Goal: Navigation & Orientation: Find specific page/section

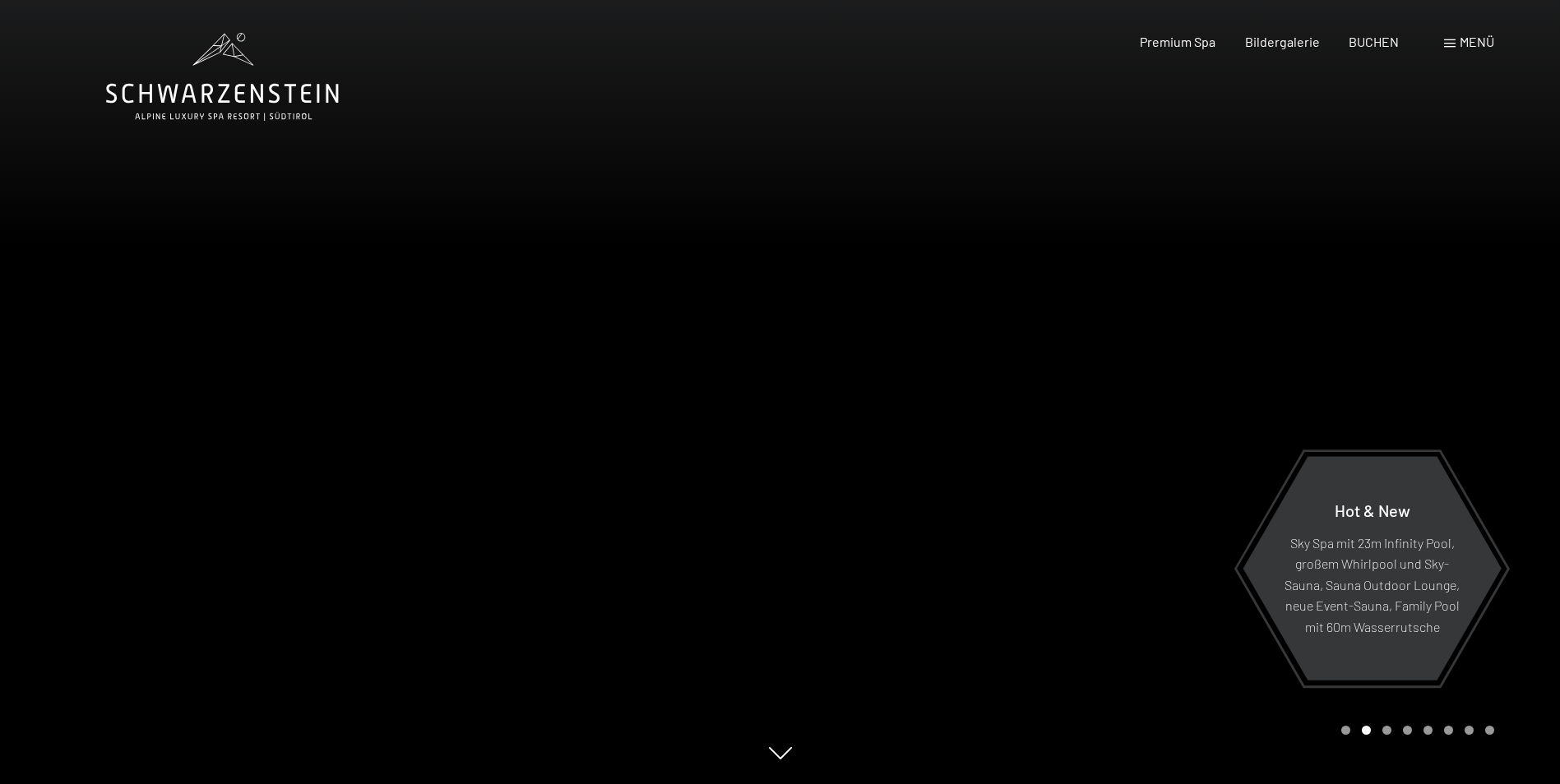
click at [1386, 732] on div "Carousel Page 3" at bounding box center [1386, 730] width 9 height 9
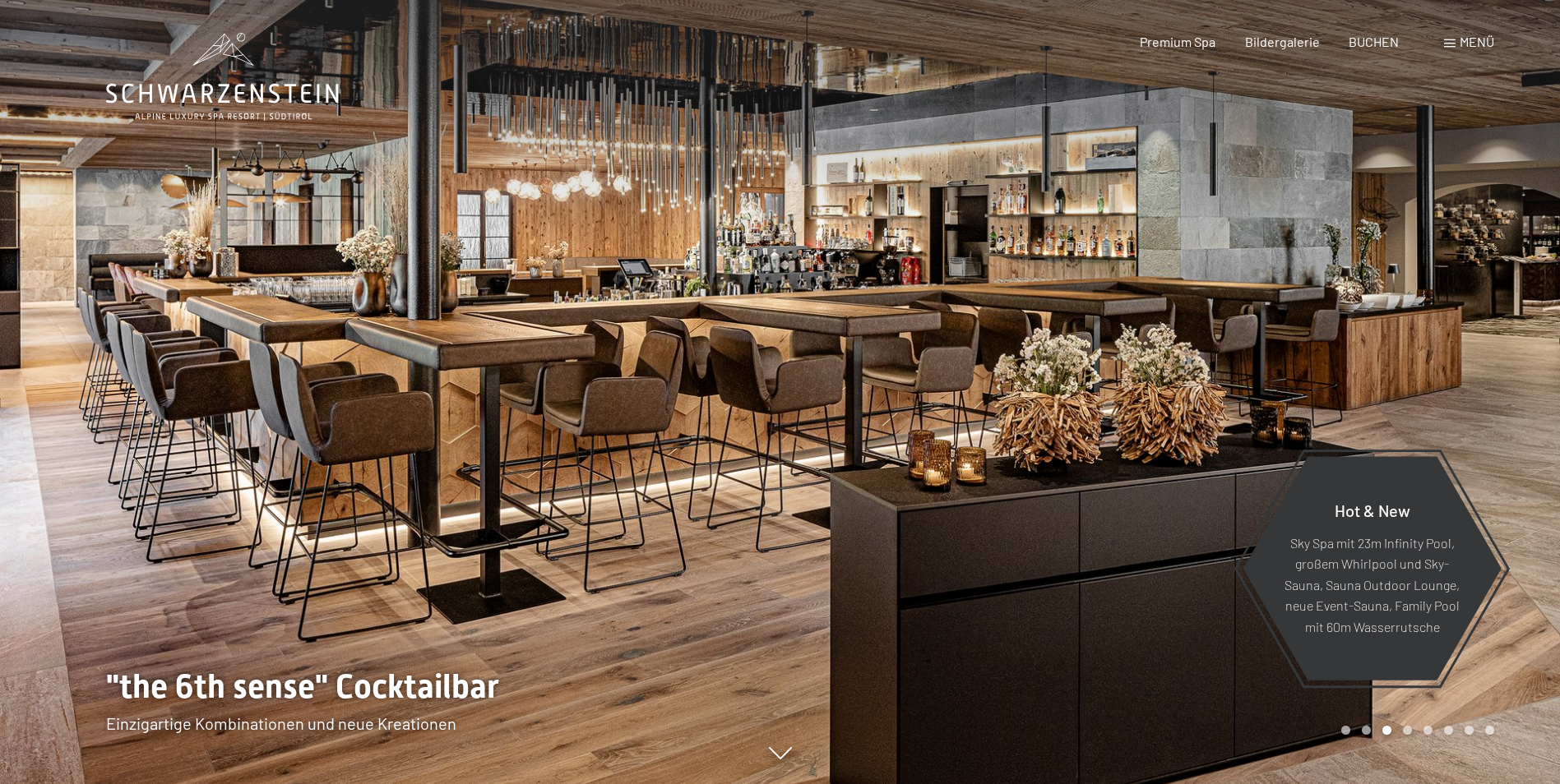
click at [1411, 728] on div "Carousel Page 4" at bounding box center [1407, 730] width 9 height 9
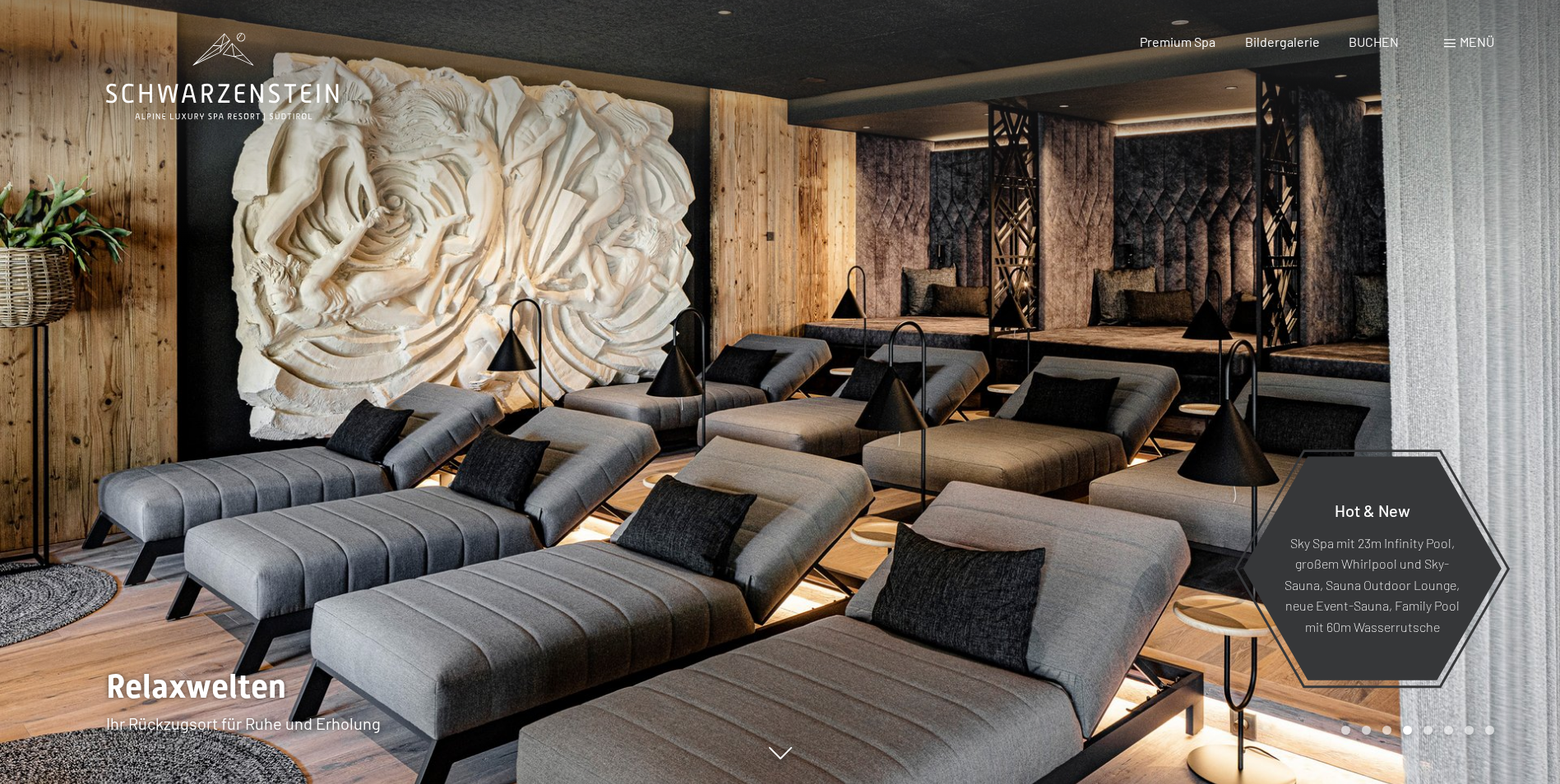
click at [1429, 732] on div "Carousel Page 5" at bounding box center [1428, 730] width 9 height 9
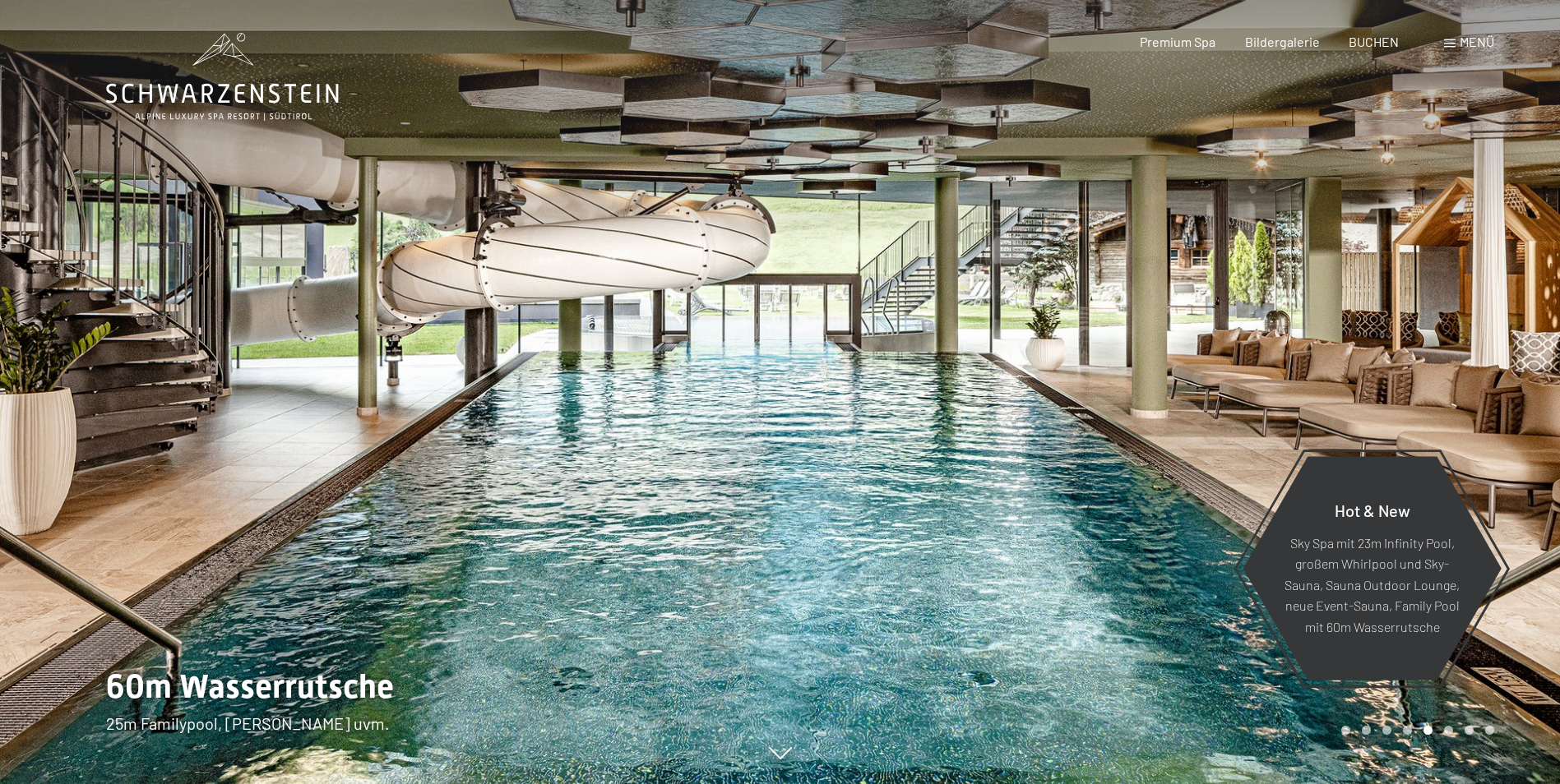
click at [1448, 730] on div "Carousel Page 6" at bounding box center [1448, 730] width 9 height 9
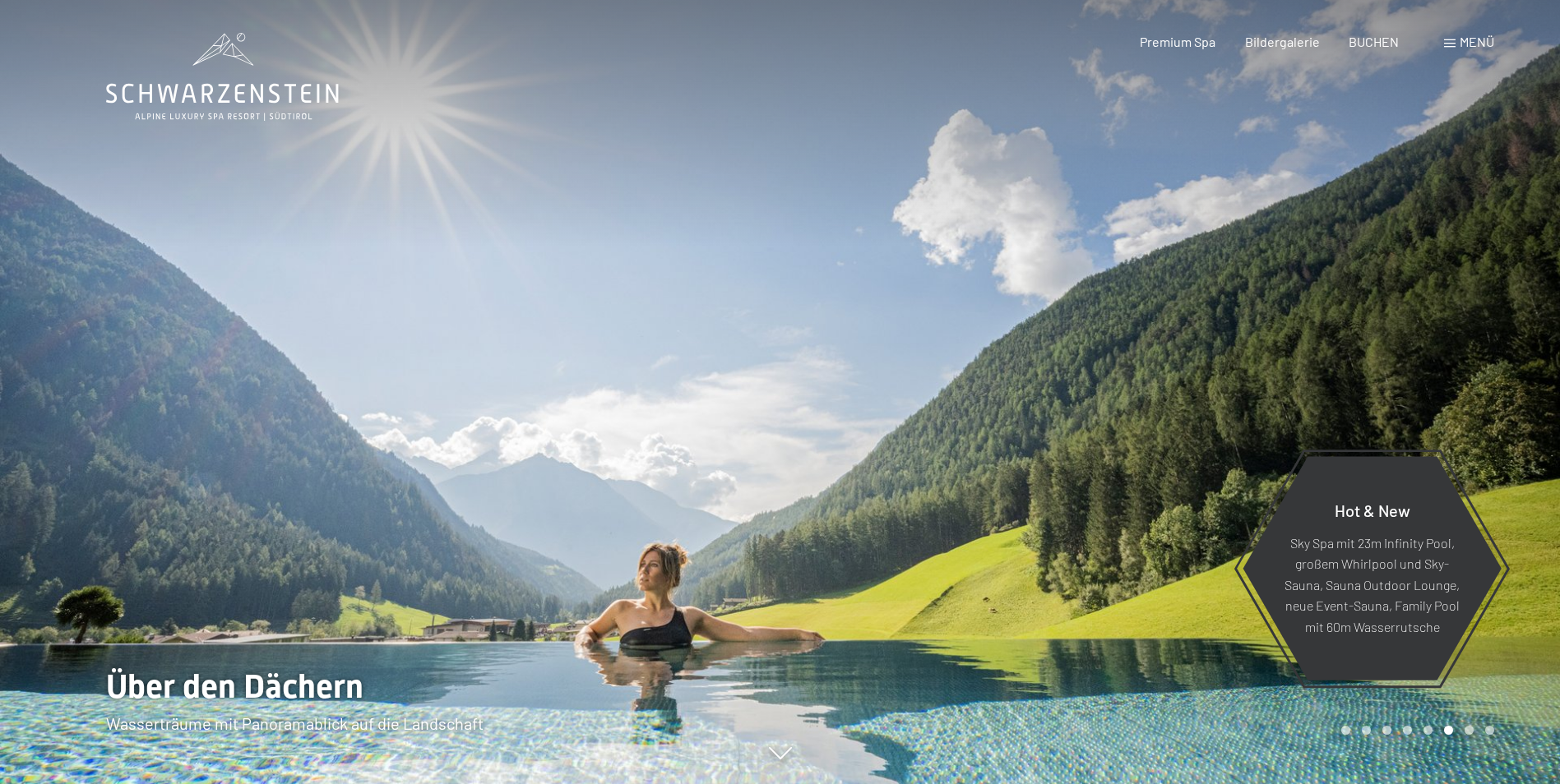
click at [1470, 726] on div "Carousel Page 7" at bounding box center [1469, 730] width 9 height 9
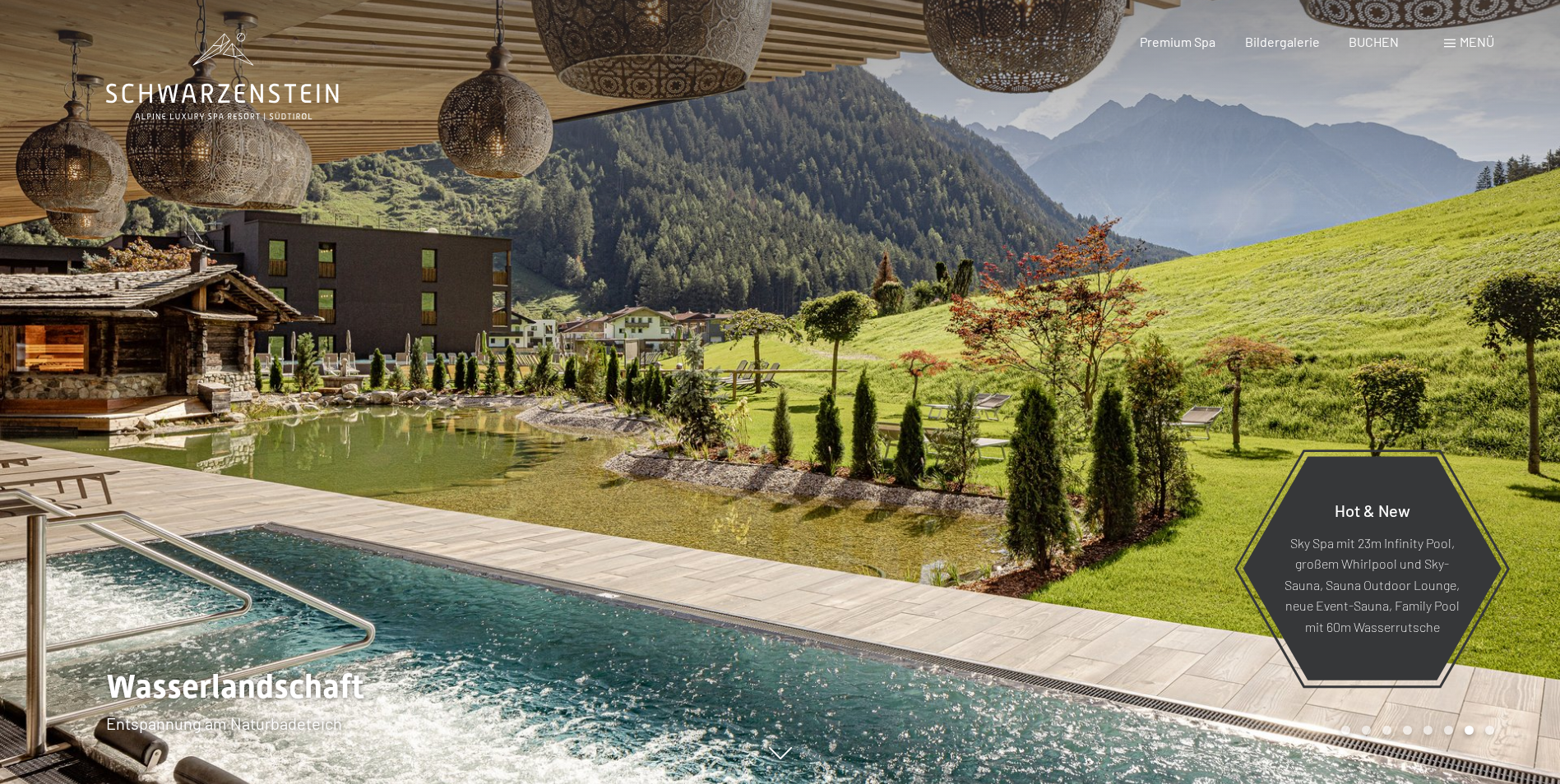
click at [1462, 41] on span "Menü" at bounding box center [1477, 41] width 34 height 15
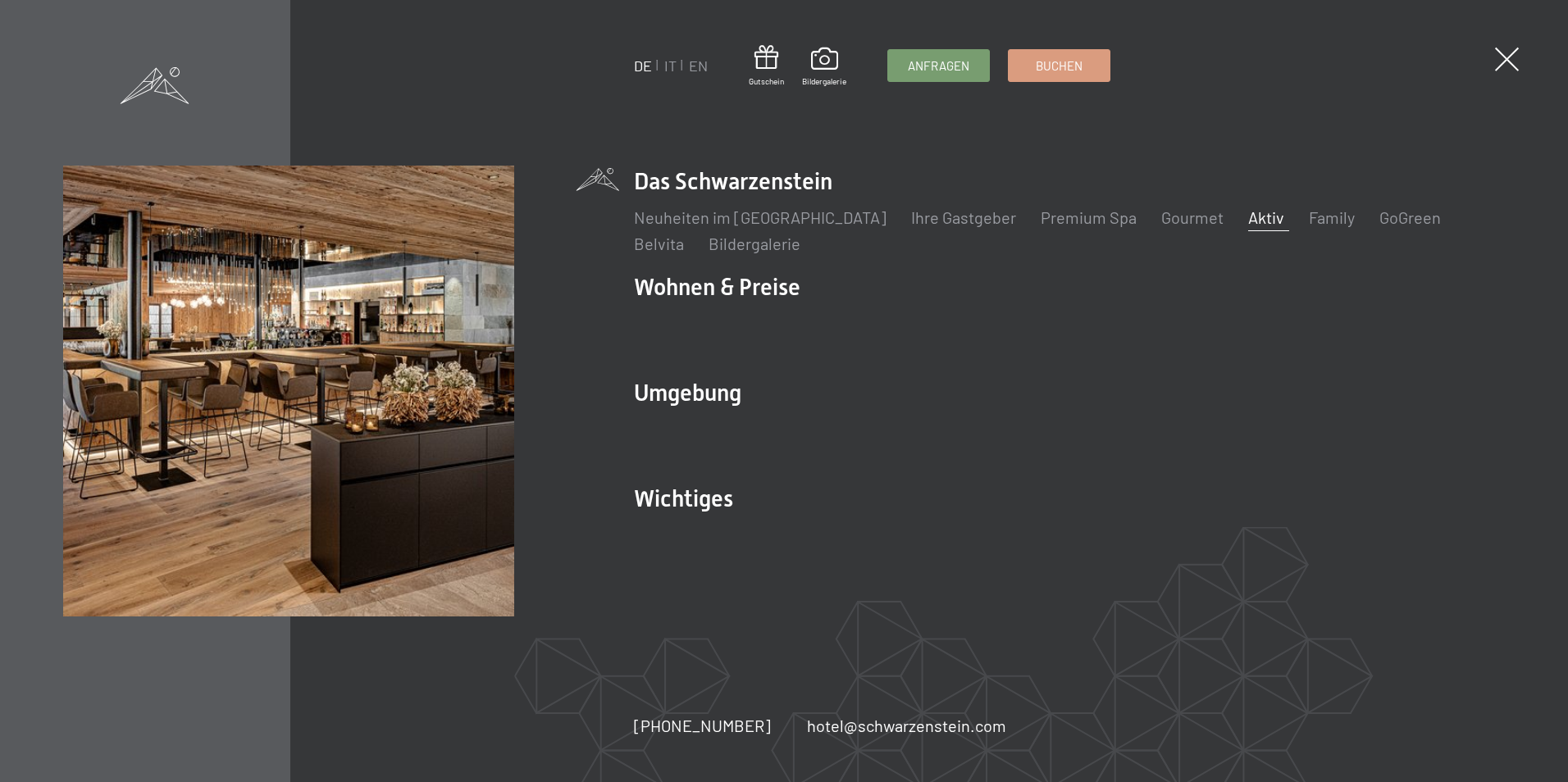
click at [1248, 221] on link "Aktiv" at bounding box center [1266, 217] width 36 height 20
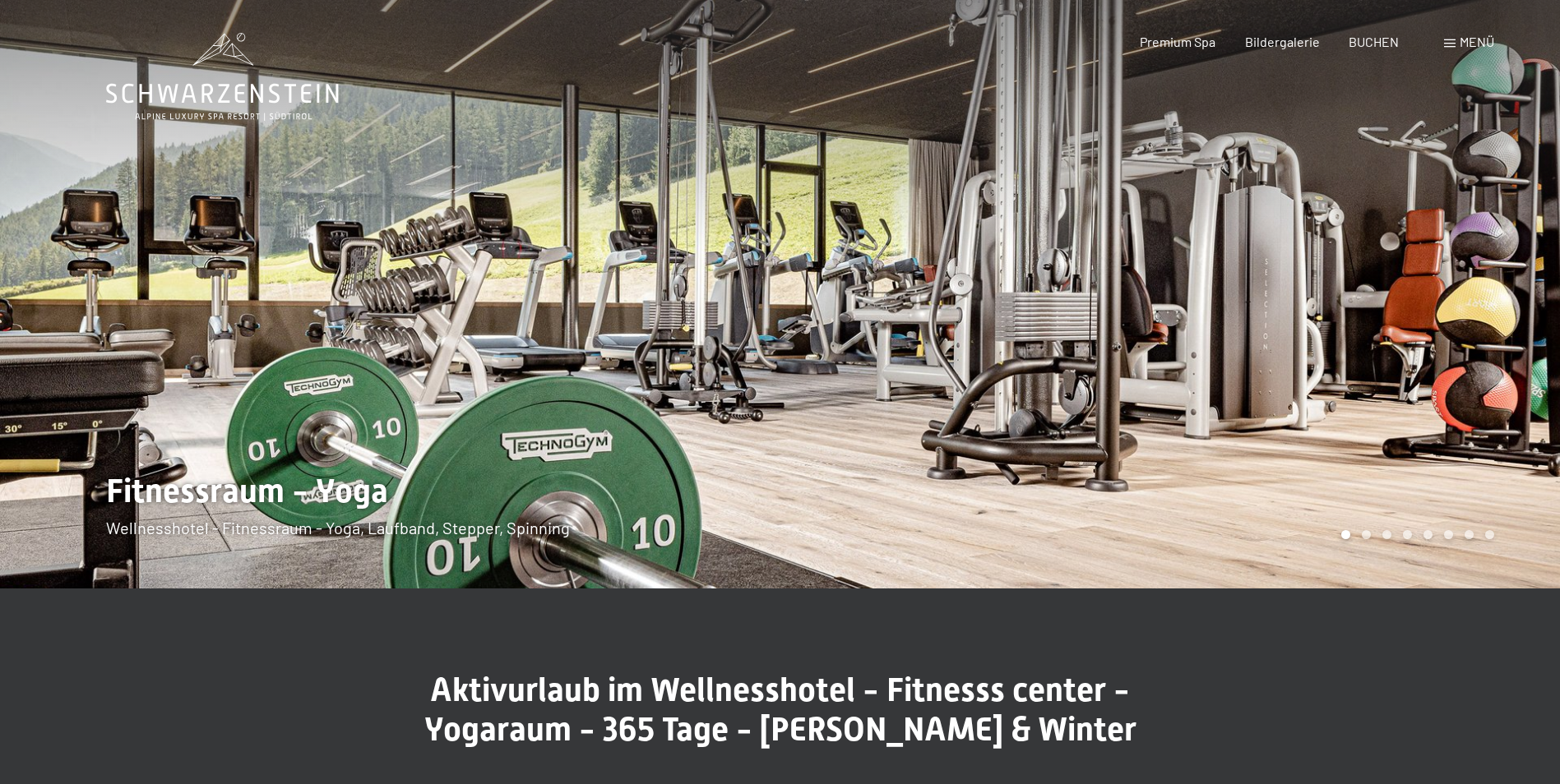
click at [1350, 495] on div at bounding box center [1171, 294] width 781 height 588
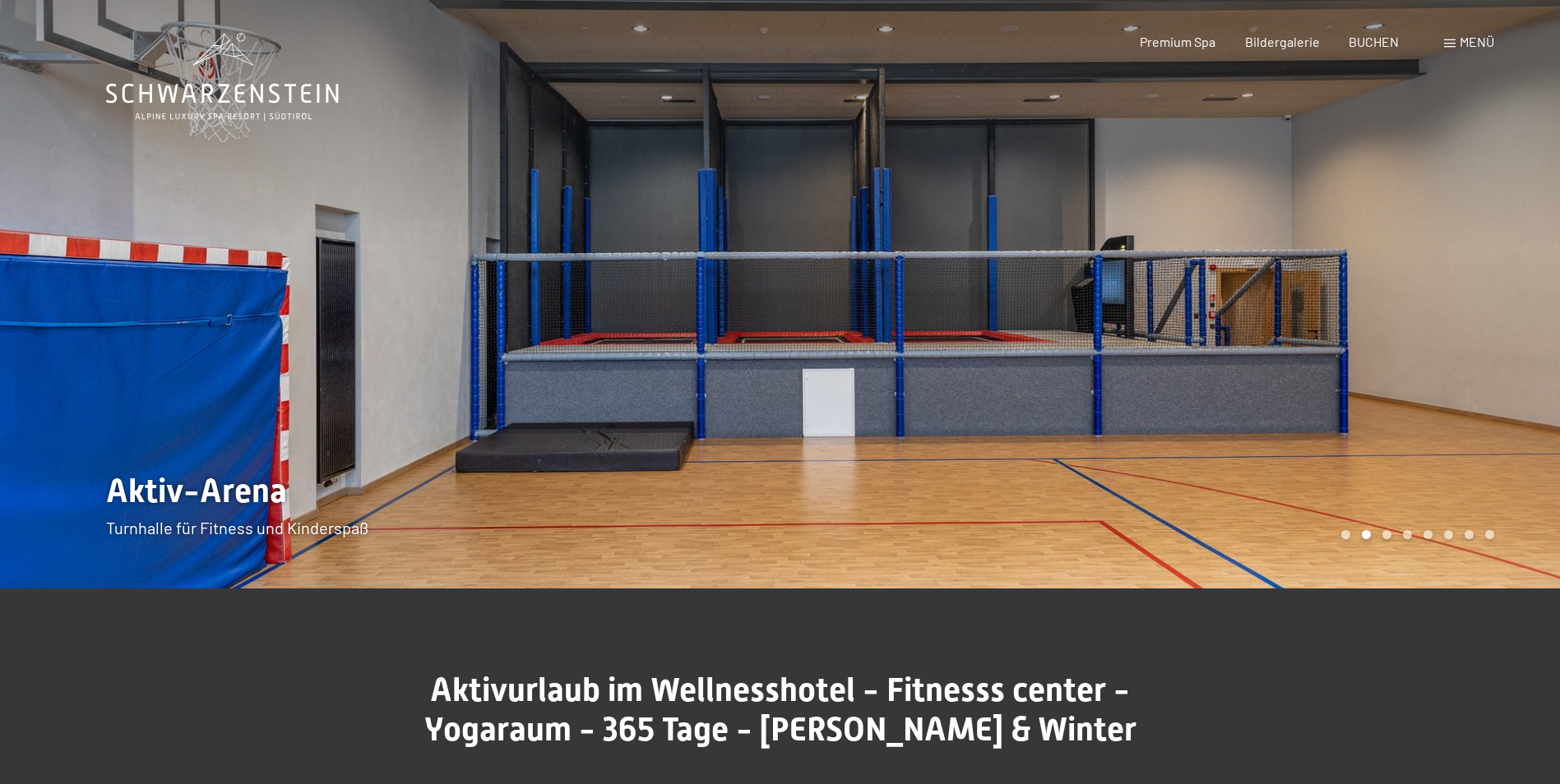
click at [1391, 458] on div at bounding box center [1171, 294] width 781 height 588
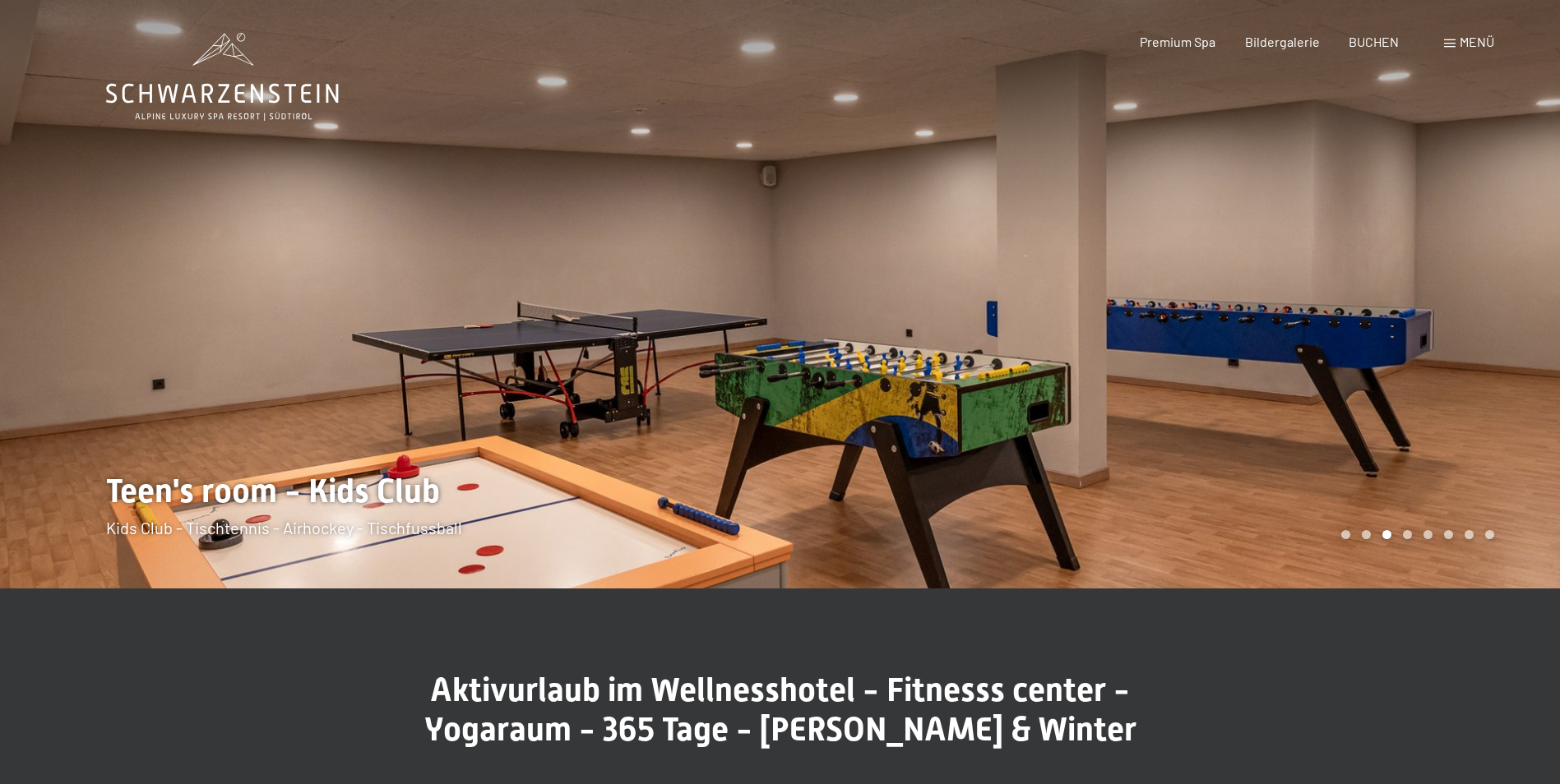
click at [1391, 458] on div at bounding box center [1171, 294] width 781 height 588
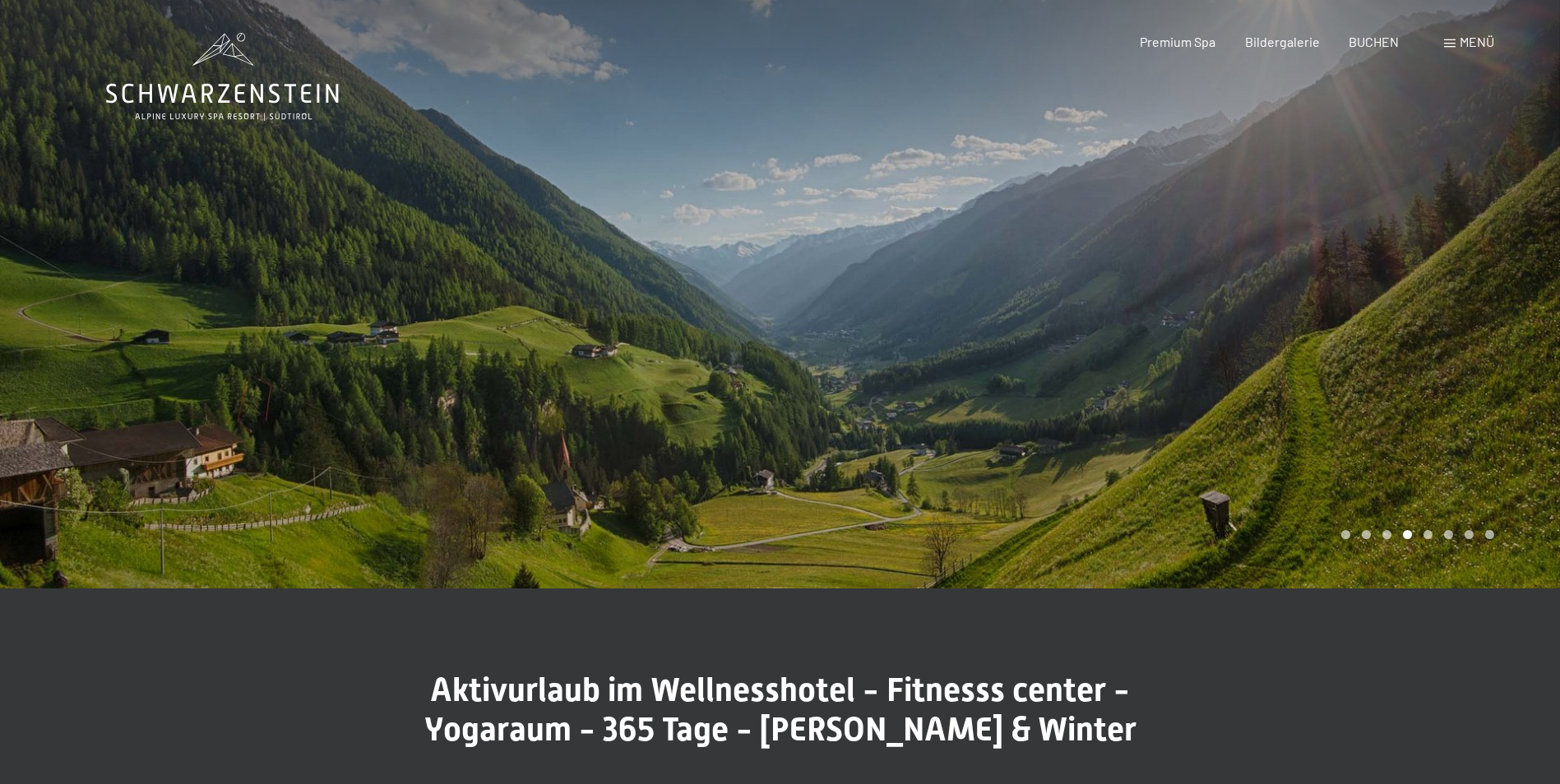
click at [1391, 458] on div at bounding box center [1171, 294] width 781 height 588
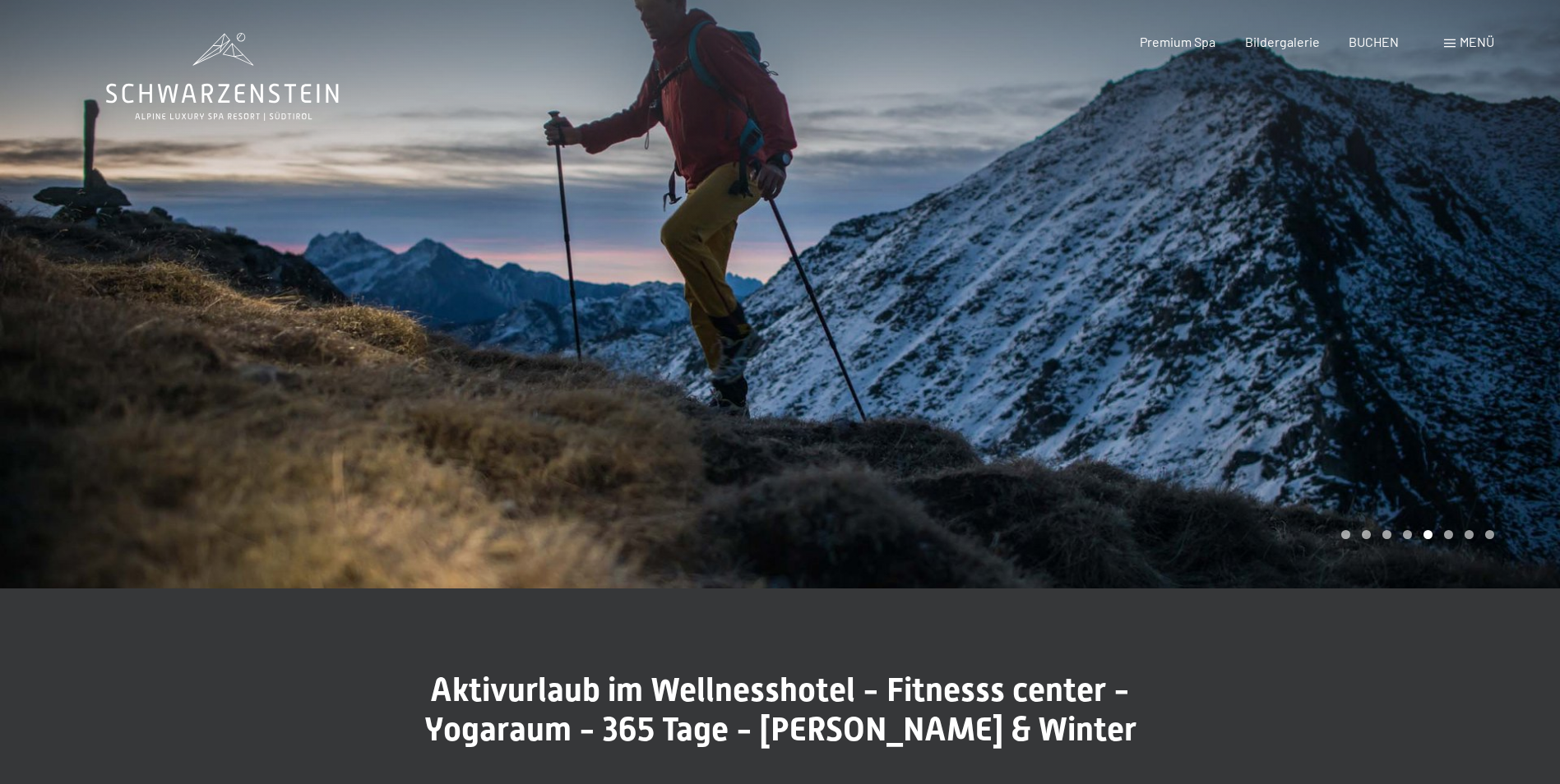
click at [1391, 458] on div at bounding box center [1171, 294] width 781 height 588
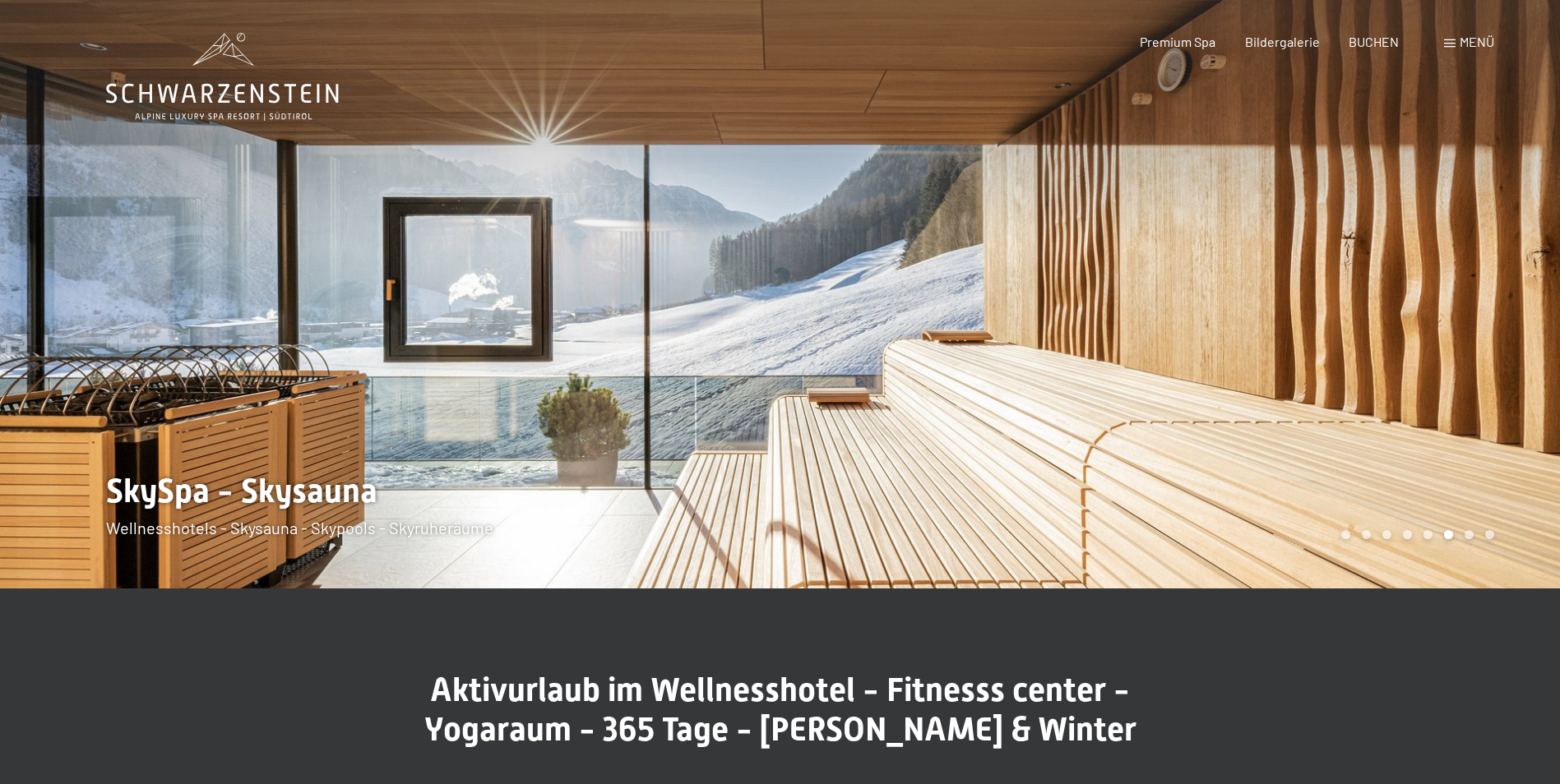
click at [1391, 458] on div at bounding box center [1171, 294] width 781 height 588
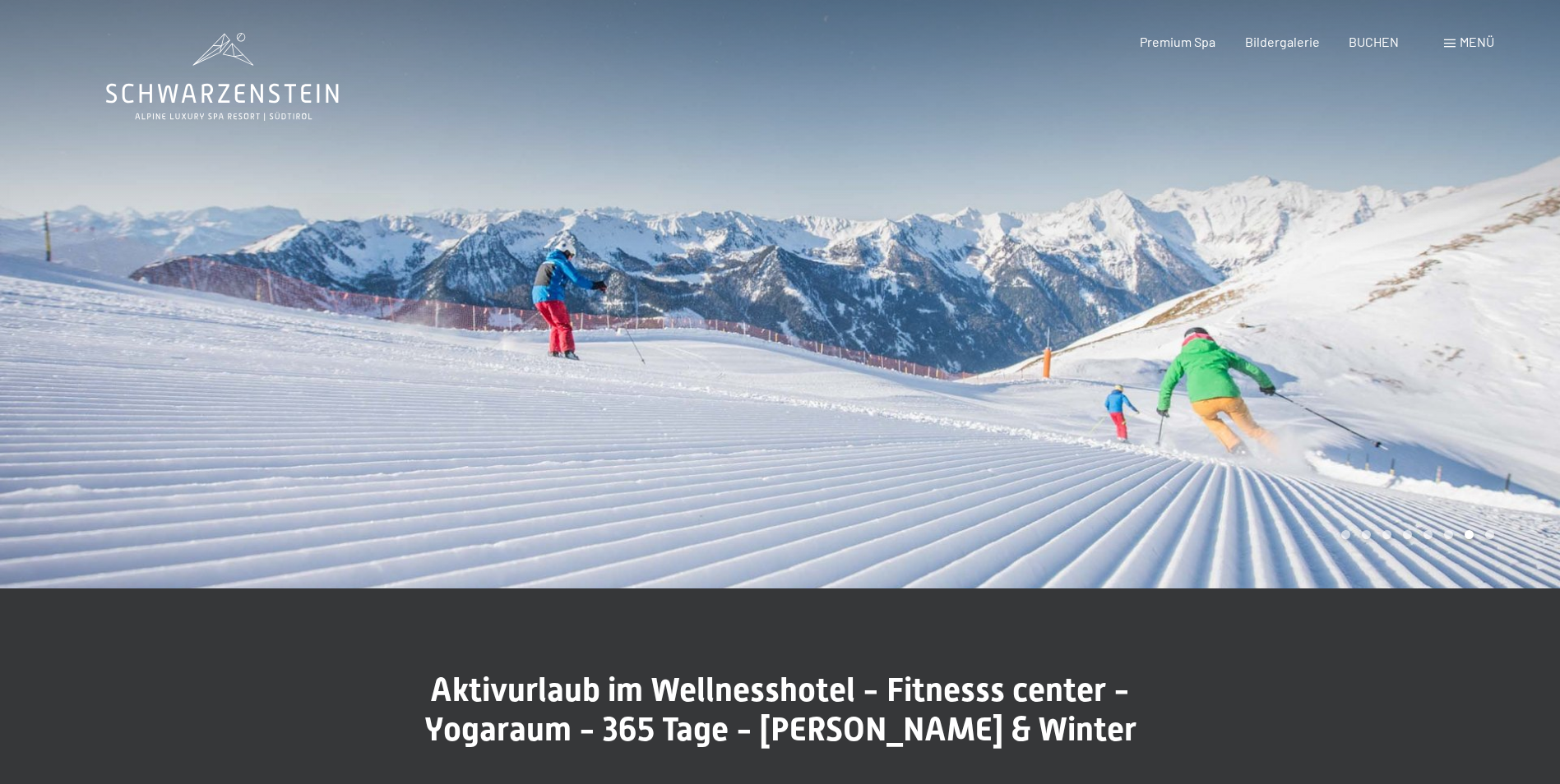
click at [1391, 458] on div at bounding box center [1171, 294] width 781 height 588
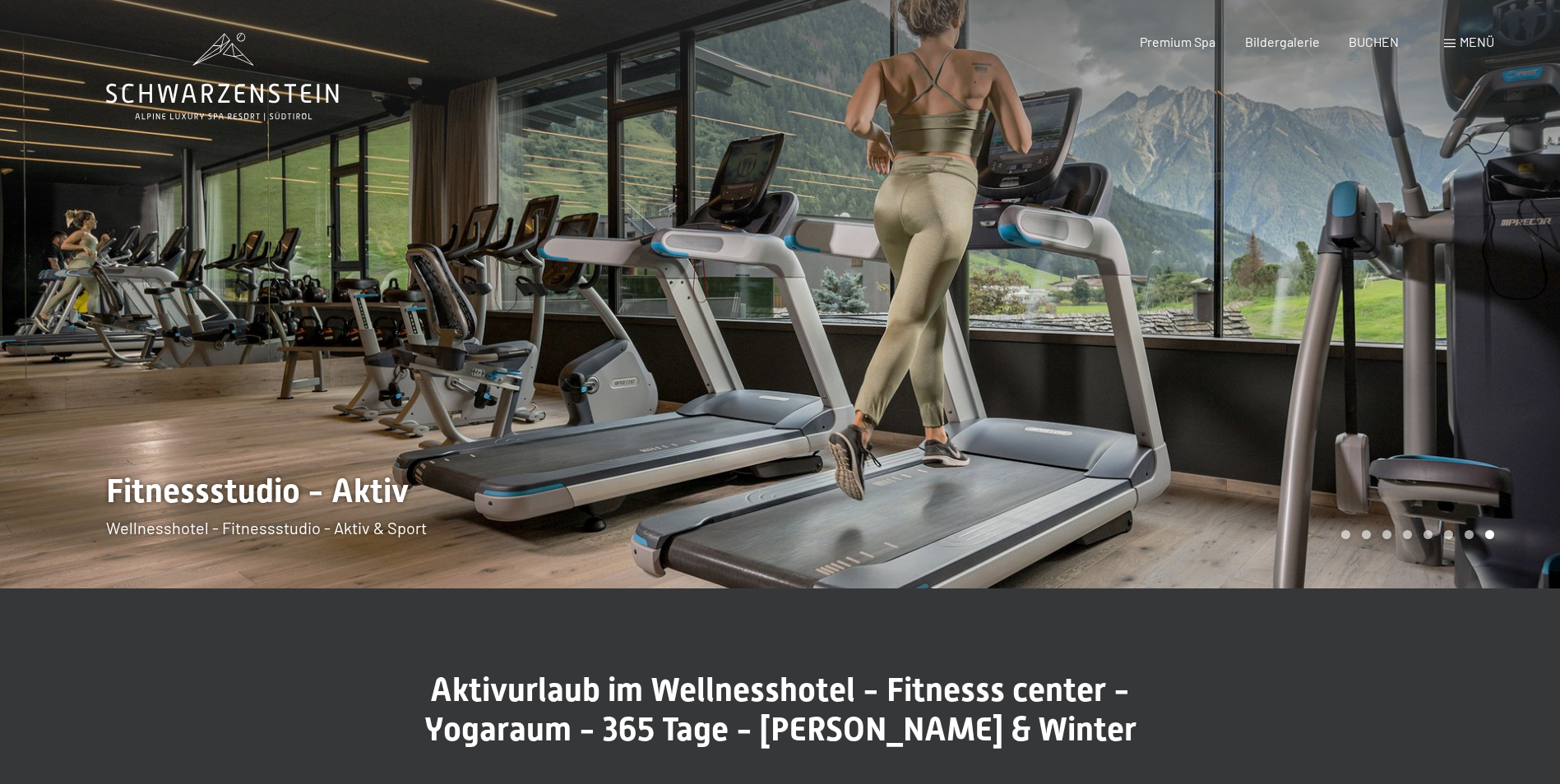
click at [1391, 458] on div at bounding box center [1171, 294] width 781 height 588
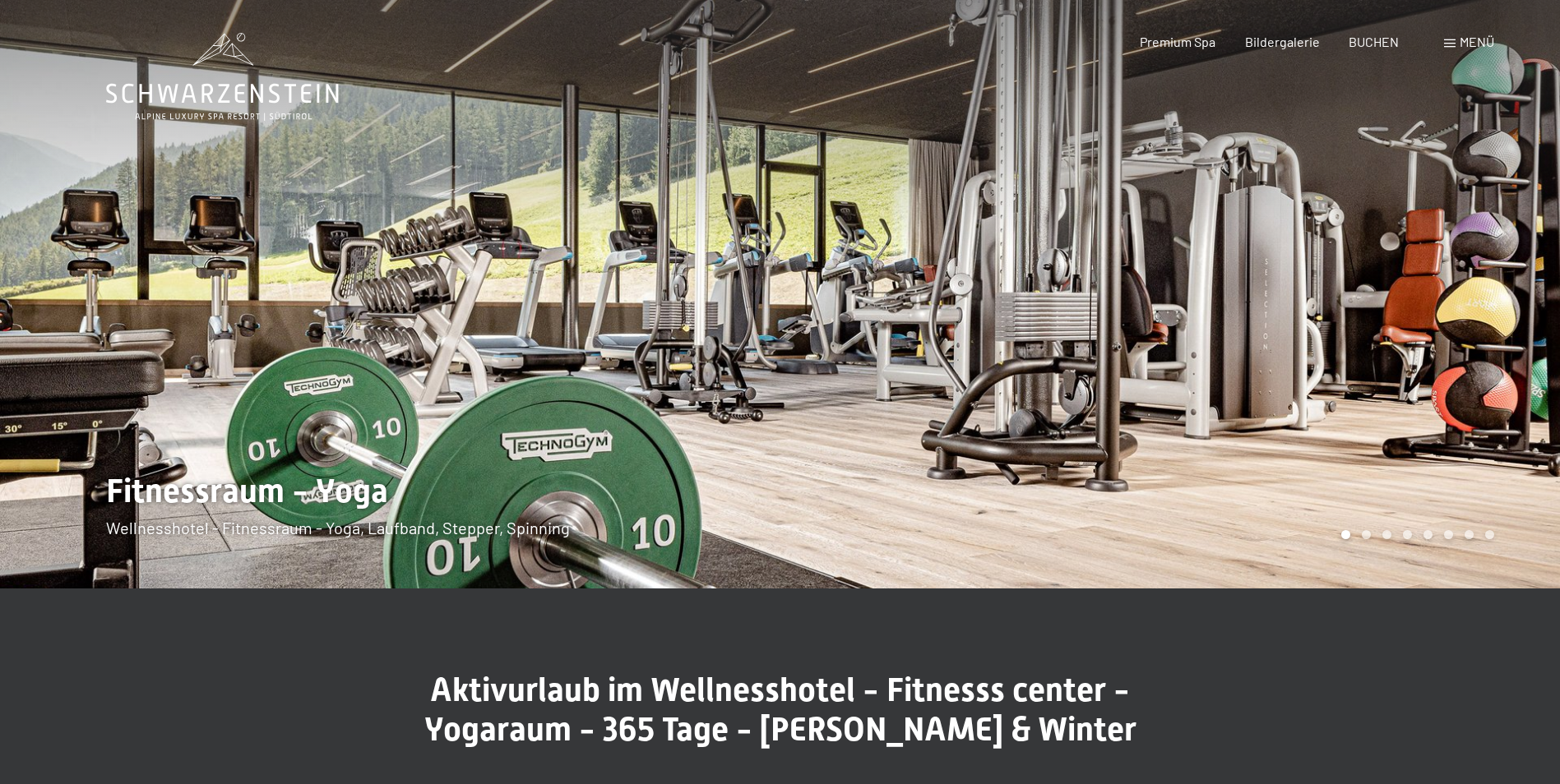
click at [67, 325] on div at bounding box center [390, 294] width 781 height 588
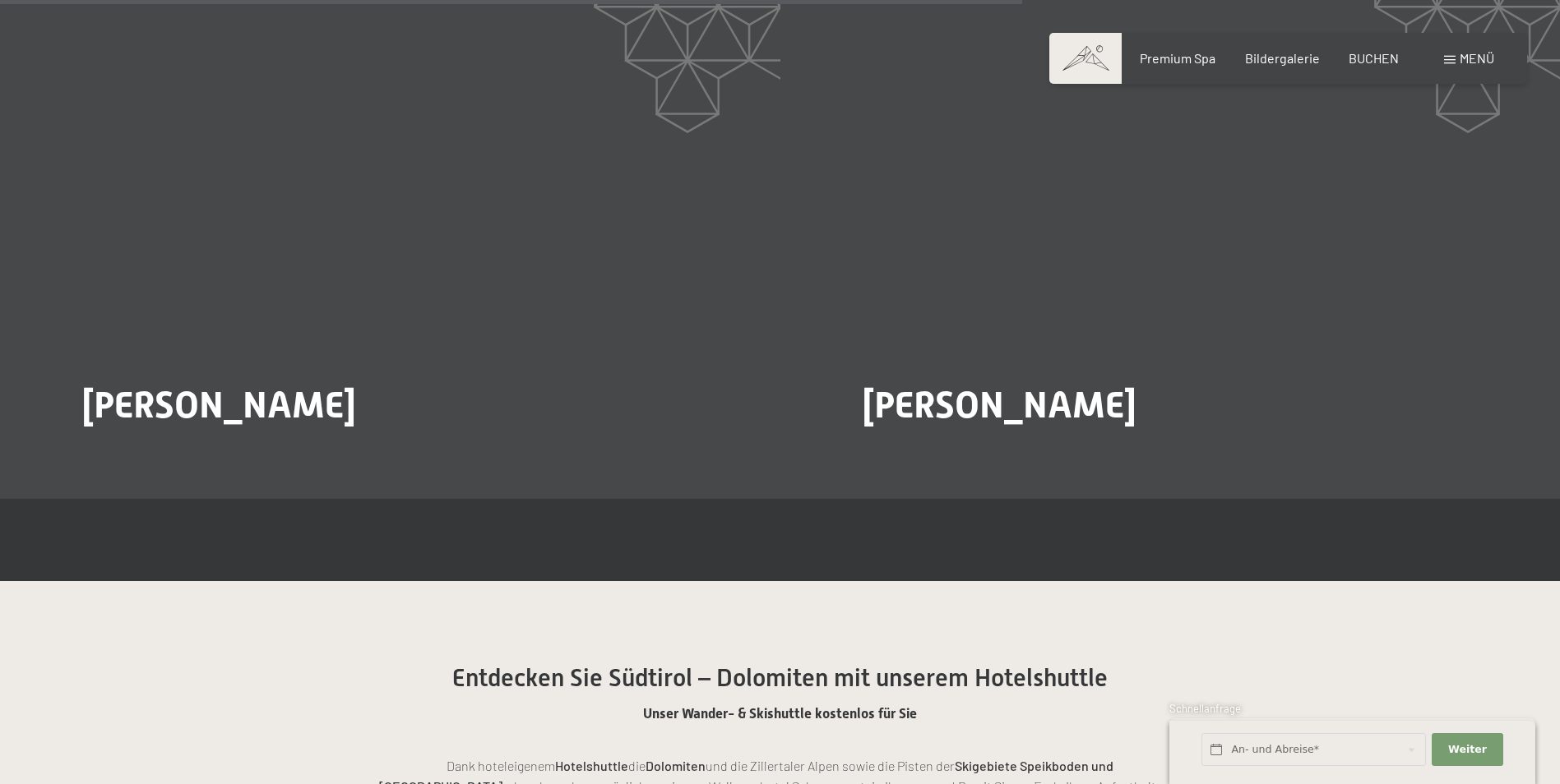
scroll to position [3617, 0]
